Goal: Check status

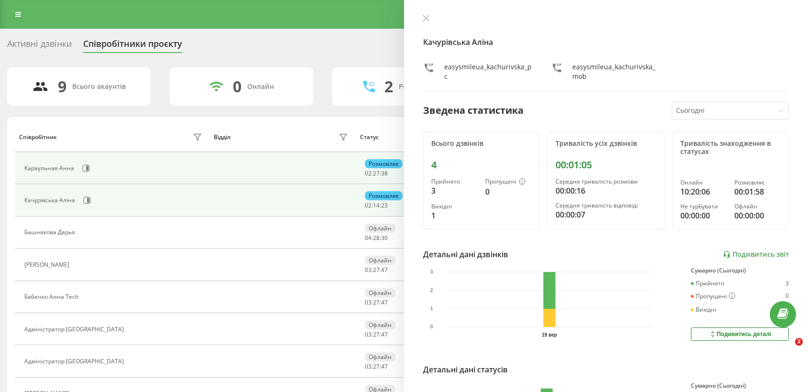
scroll to position [85, 0]
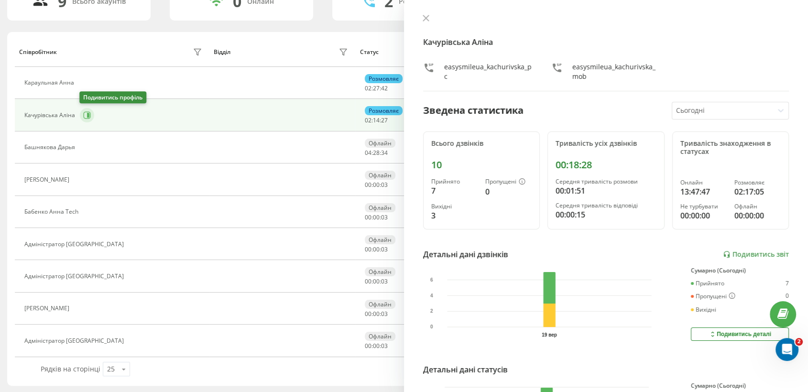
click at [89, 114] on icon at bounding box center [87, 115] width 8 height 8
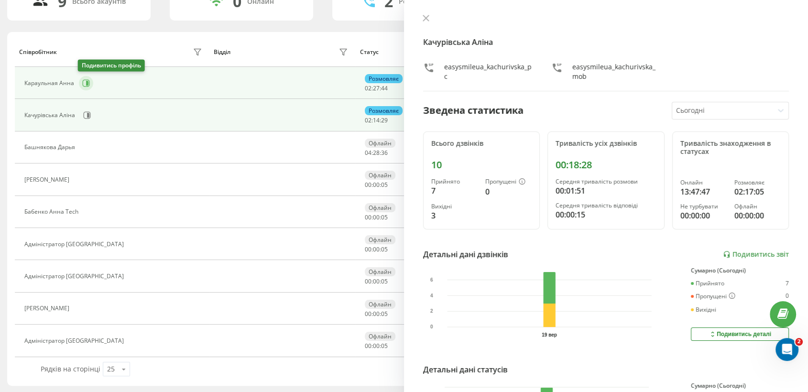
click at [84, 79] on icon at bounding box center [86, 83] width 8 height 8
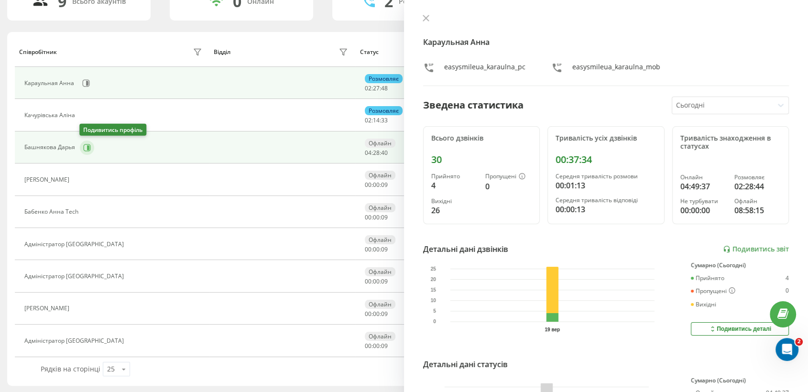
click at [86, 145] on icon at bounding box center [87, 148] width 8 height 8
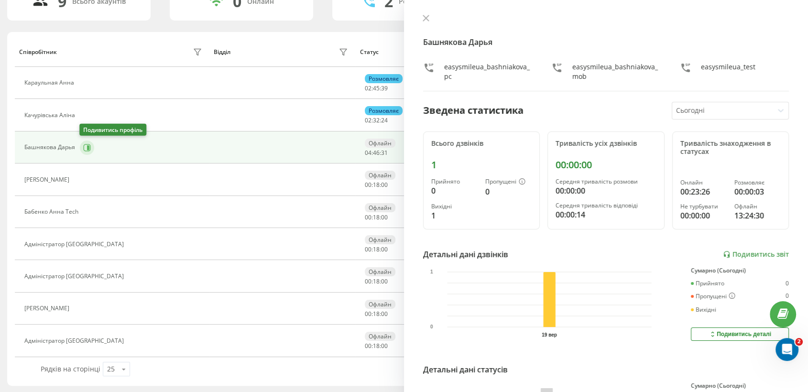
click at [85, 151] on button at bounding box center [87, 147] width 14 height 14
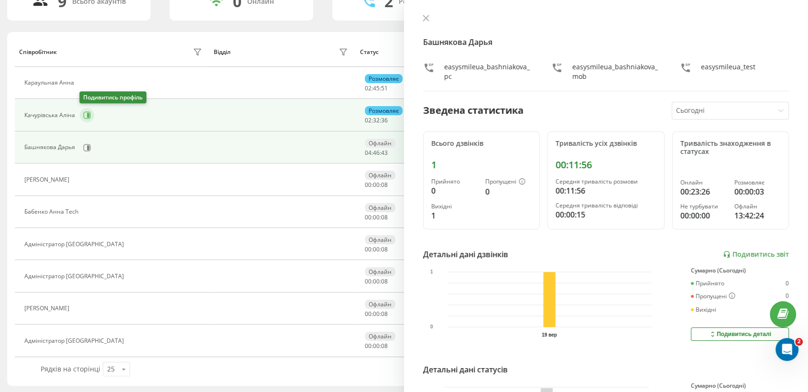
click at [84, 113] on icon at bounding box center [87, 115] width 7 height 7
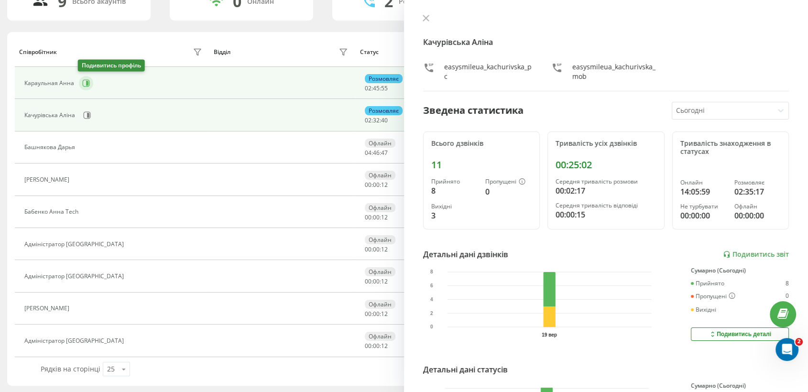
click at [82, 86] on button at bounding box center [86, 83] width 14 height 14
